Goal: Task Accomplishment & Management: Complete application form

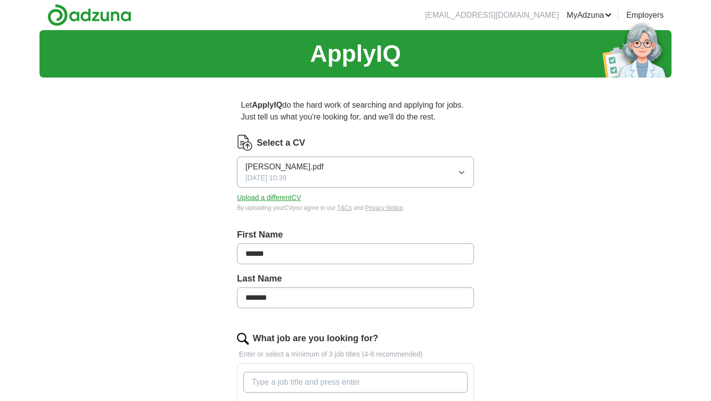
click at [423, 166] on button "[PERSON_NAME].pdf [DATE] 10:39" at bounding box center [355, 172] width 237 height 31
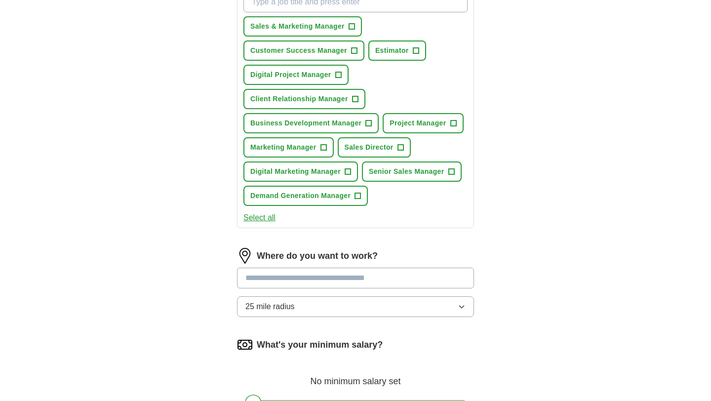
scroll to position [387, 0]
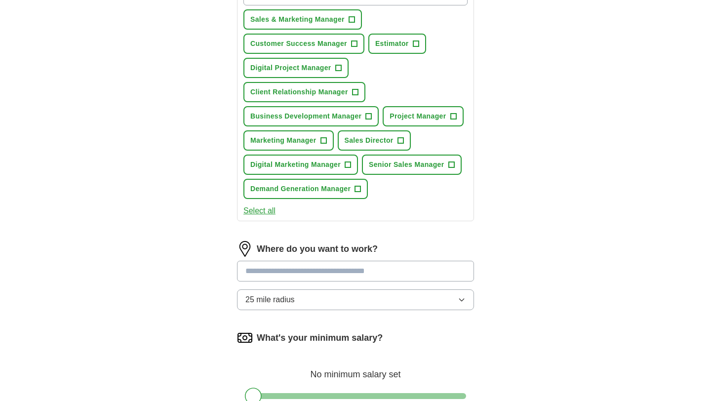
click at [270, 278] on input at bounding box center [355, 271] width 237 height 21
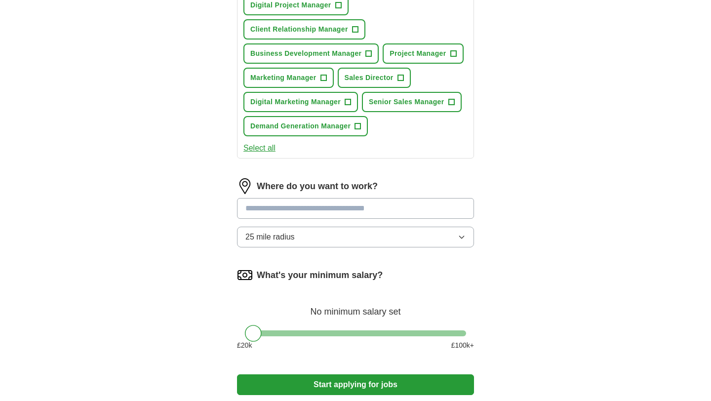
scroll to position [480, 0]
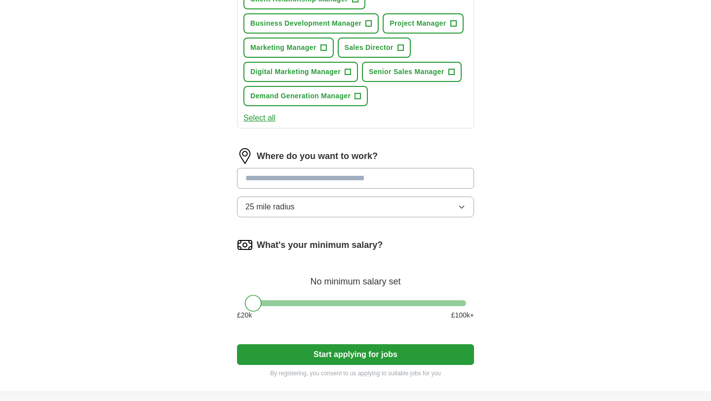
click at [356, 358] on button "Start applying for jobs" at bounding box center [355, 354] width 237 height 21
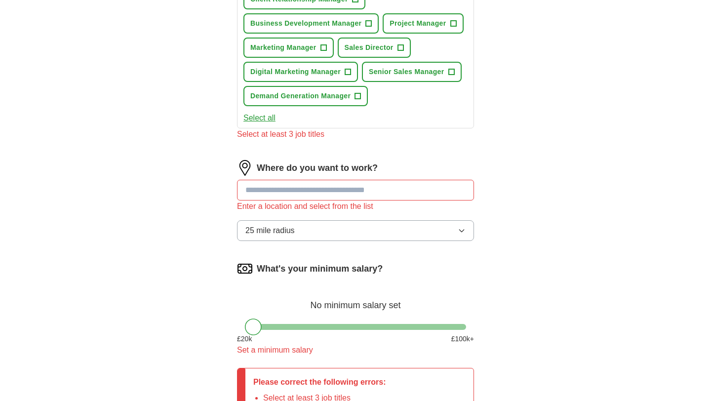
click at [358, 196] on input at bounding box center [355, 190] width 237 height 21
type input "******"
click at [331, 271] on label "What's your minimum salary?" at bounding box center [320, 268] width 126 height 13
click at [513, 287] on div "Let ApplyIQ do the hard work of searching and applying for jobs. Just tell us w…" at bounding box center [356, 52] width 316 height 894
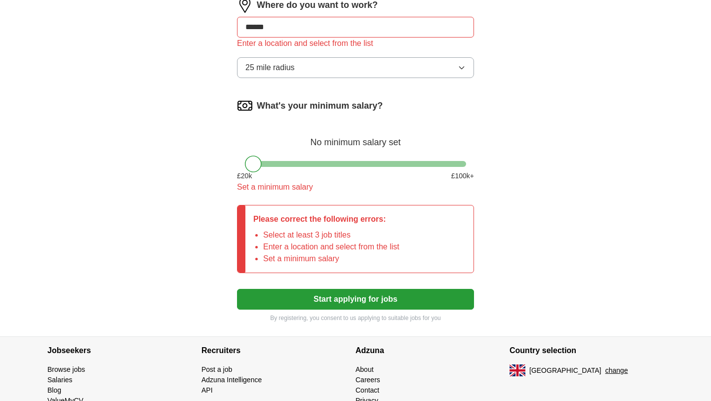
scroll to position [645, 0]
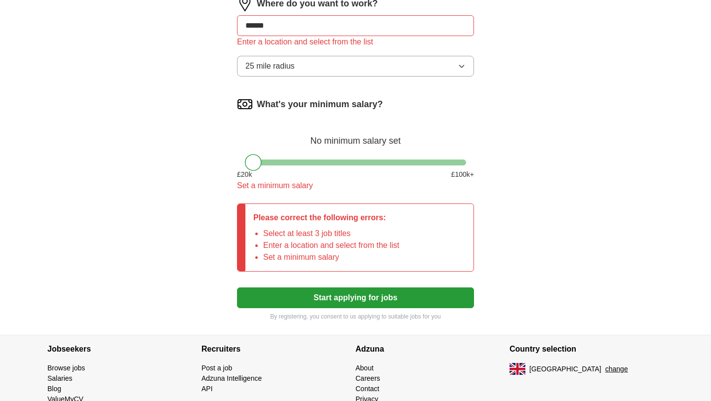
click at [375, 295] on button "Start applying for jobs" at bounding box center [355, 298] width 237 height 21
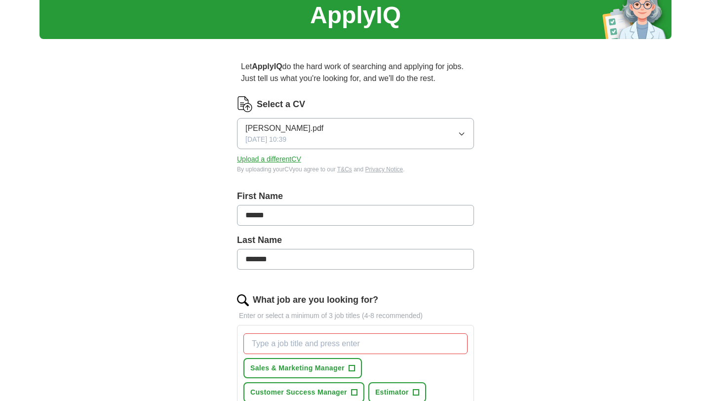
scroll to position [0, 0]
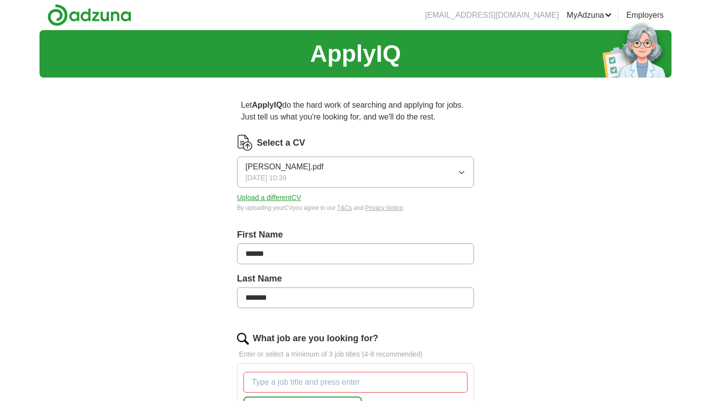
click at [109, 10] on img at bounding box center [89, 15] width 84 height 22
